Goal: Find specific fact: Find specific fact

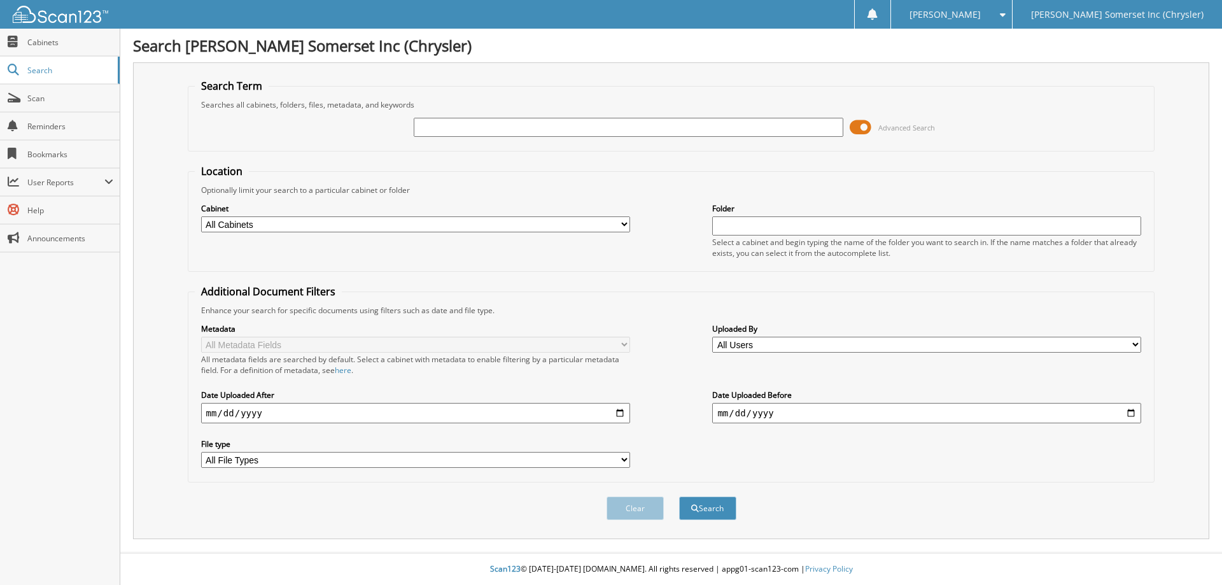
click at [436, 127] on input "text" at bounding box center [628, 127] width 429 height 19
paste input "PRD57382"
type input "PRD57382"
click at [679, 497] on button "Search" at bounding box center [707, 509] width 57 height 24
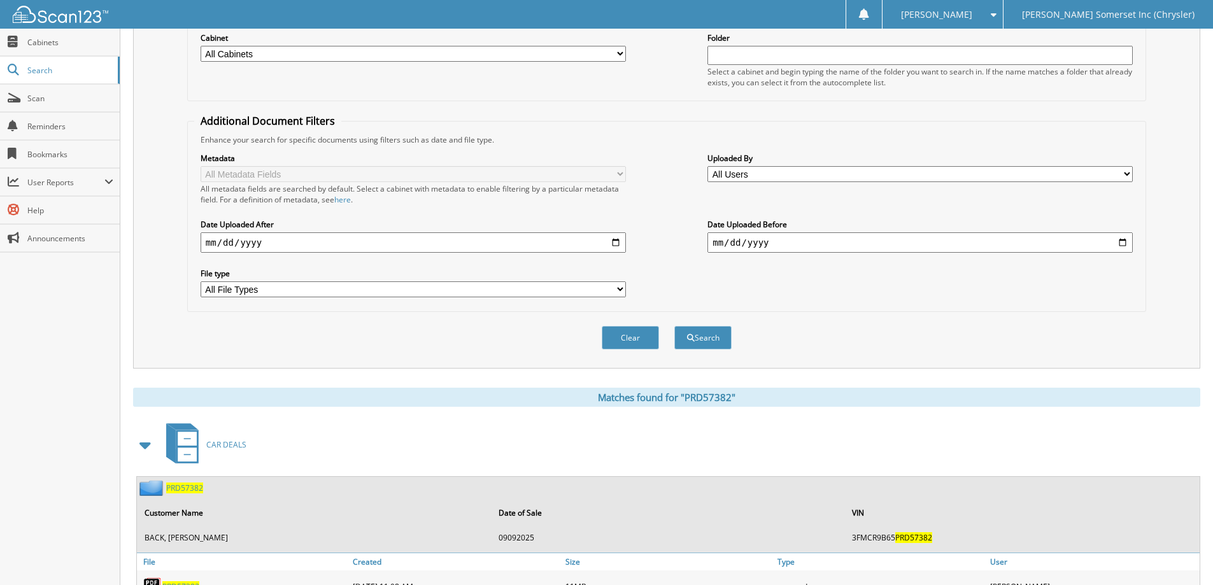
scroll to position [248, 0]
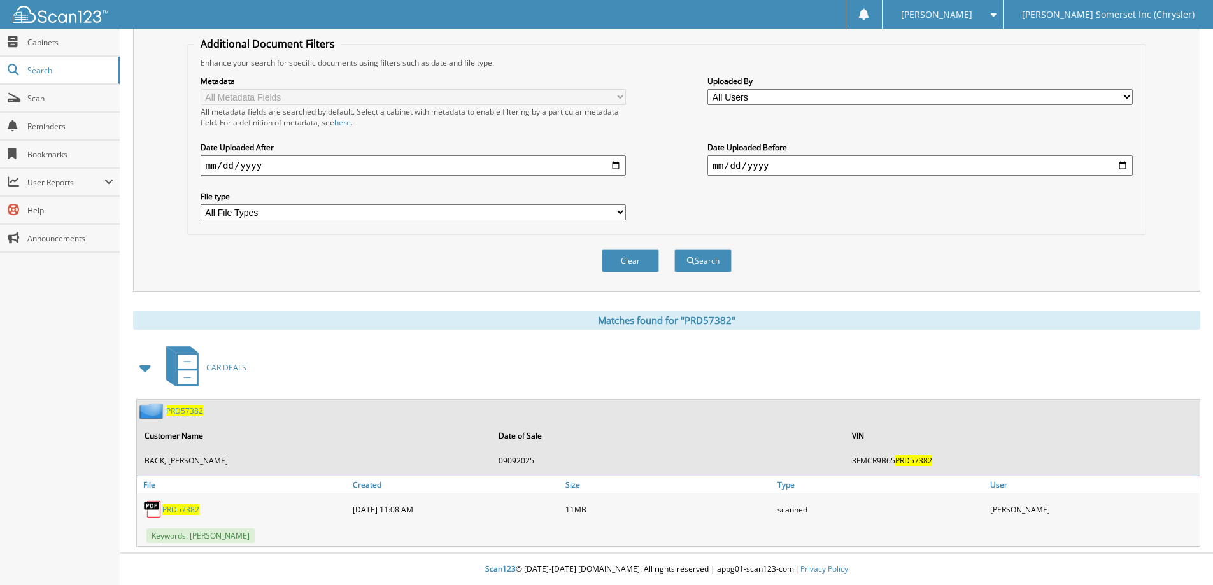
click at [177, 507] on span "PRD57382" at bounding box center [180, 509] width 37 height 11
